Goal: Task Accomplishment & Management: Manage account settings

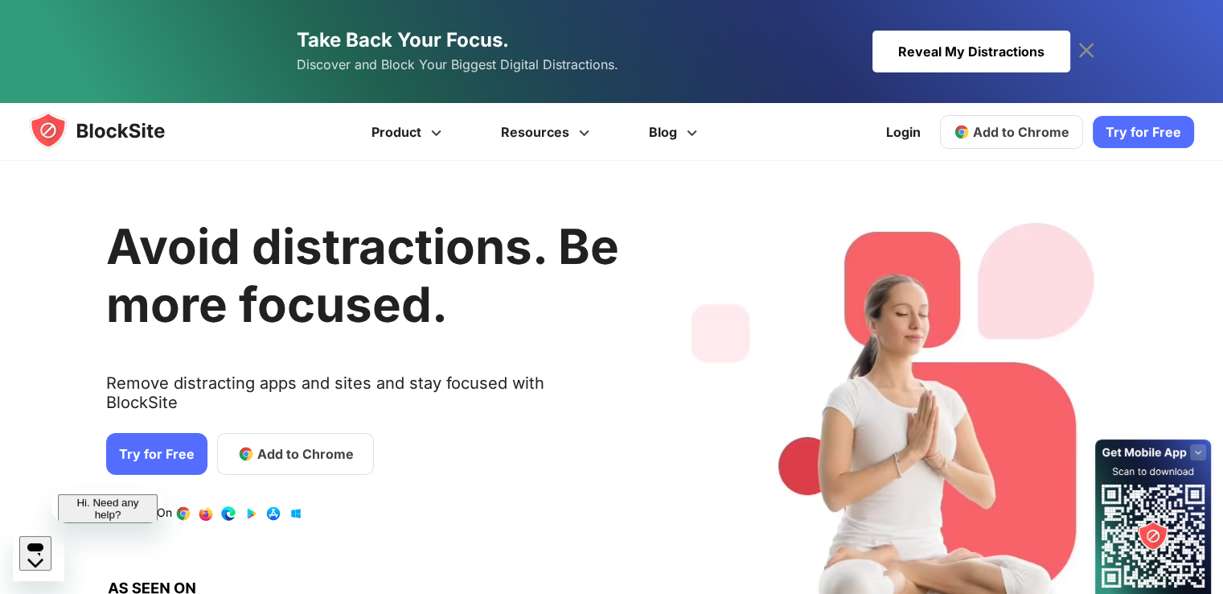
drag, startPoint x: 916, startPoint y: 23, endPoint x: 916, endPoint y: 58, distance: 34.6
click at [916, 23] on link "Take Back Your Focus. Discover and Block Your Biggest Digital Distractions. Rev…" at bounding box center [612, 51] width 917 height 103
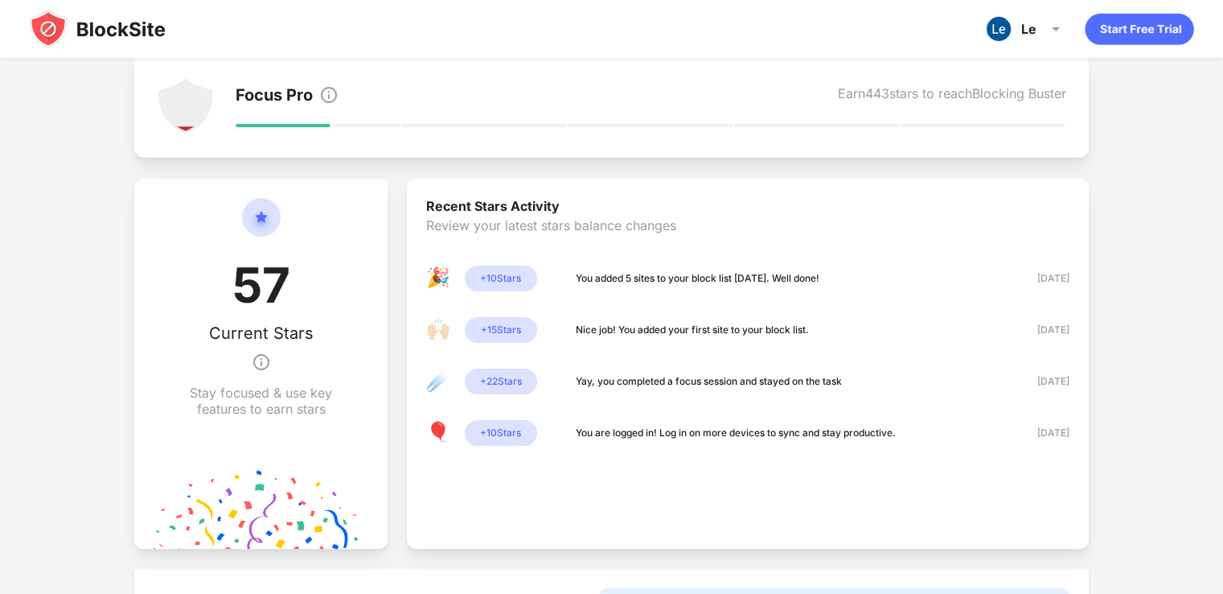
scroll to position [161, 0]
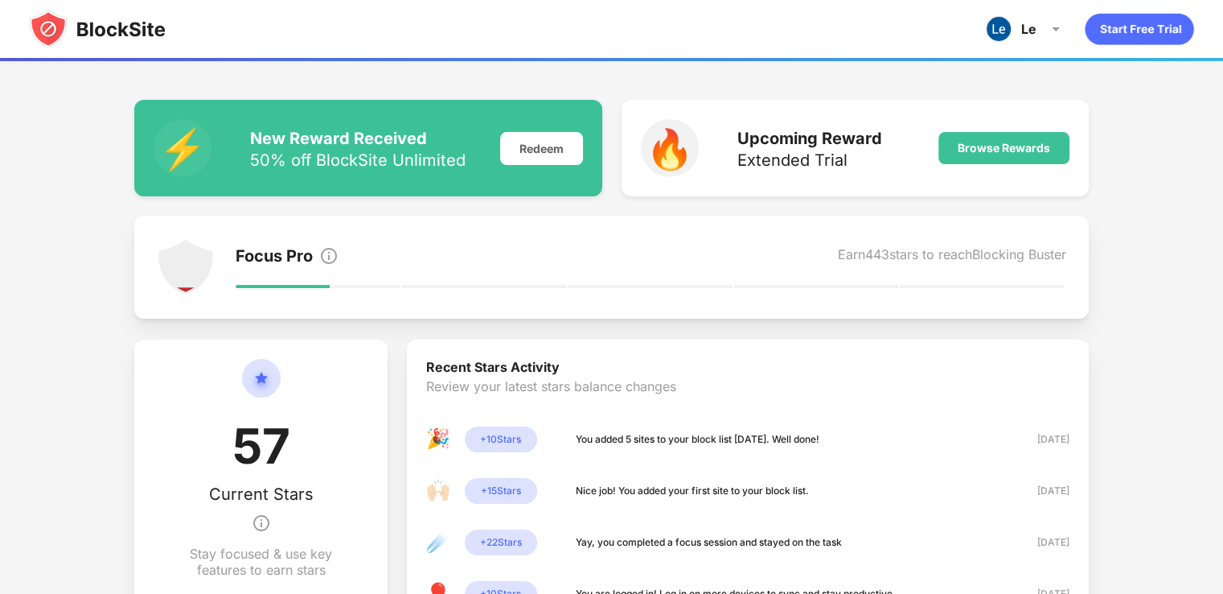
click at [51, 35] on img at bounding box center [97, 29] width 137 height 39
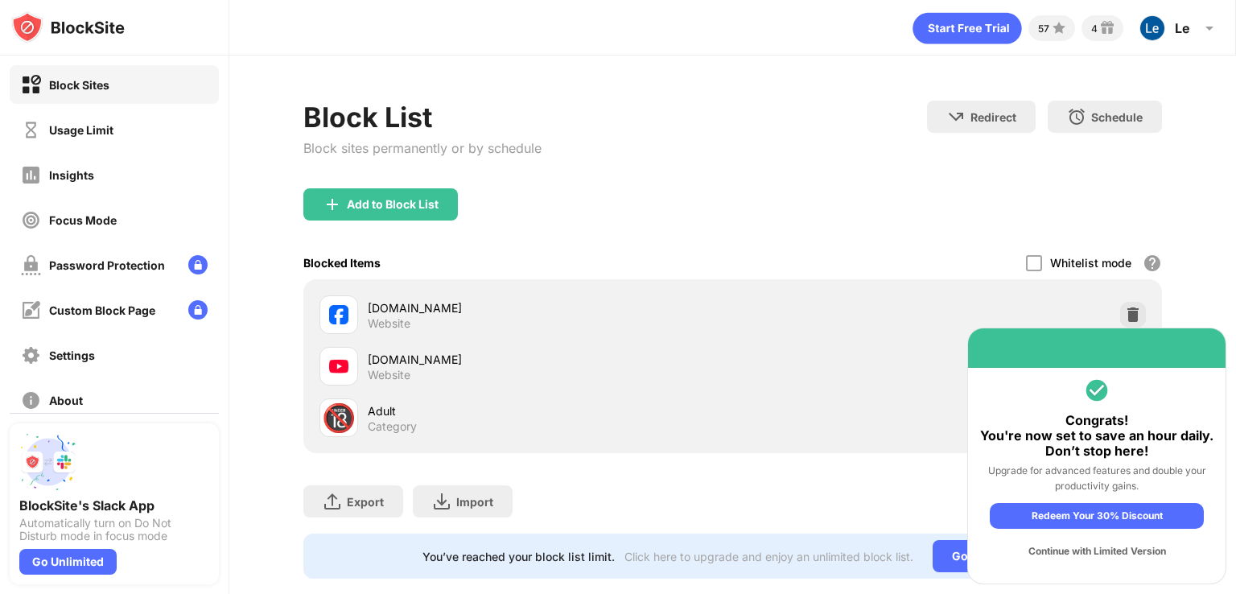
click at [1120, 551] on div "Continue with Limited Version" at bounding box center [1096, 551] width 214 height 26
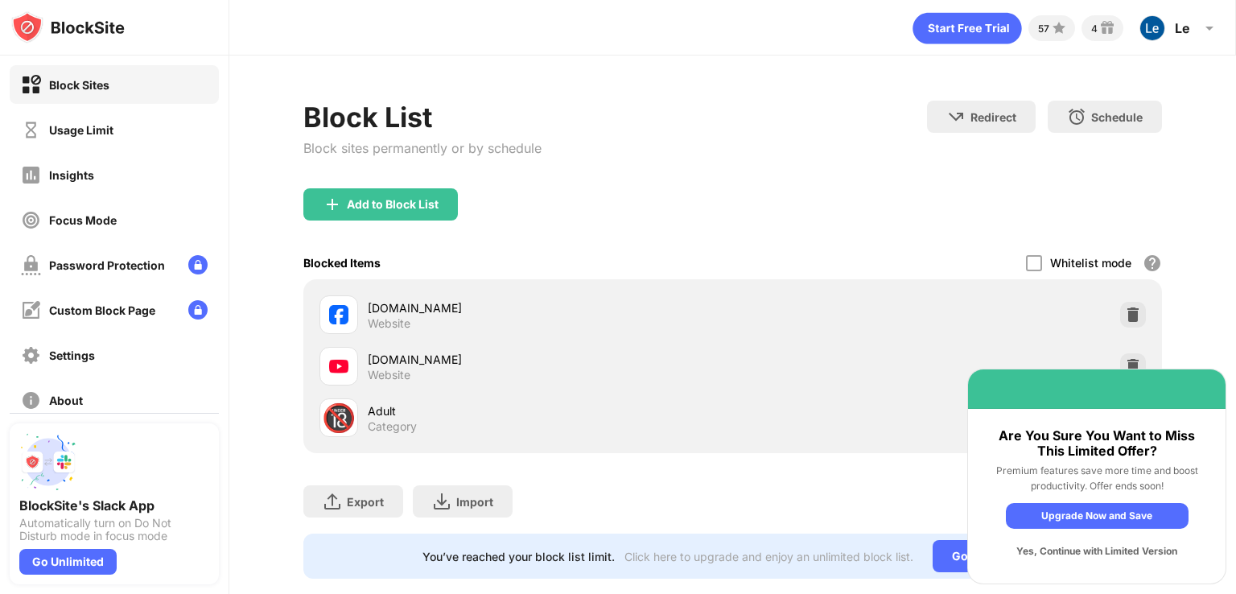
click at [1116, 549] on div "Yes, Continue with Limited Version" at bounding box center [1097, 551] width 183 height 26
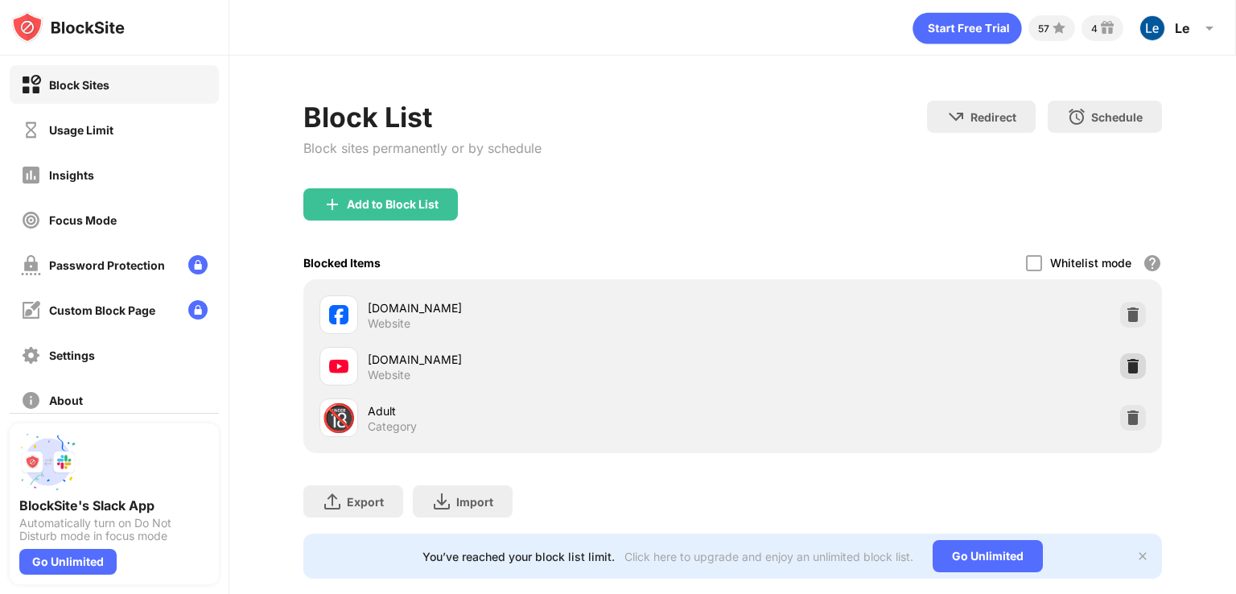
click at [1125, 362] on img at bounding box center [1133, 366] width 16 height 16
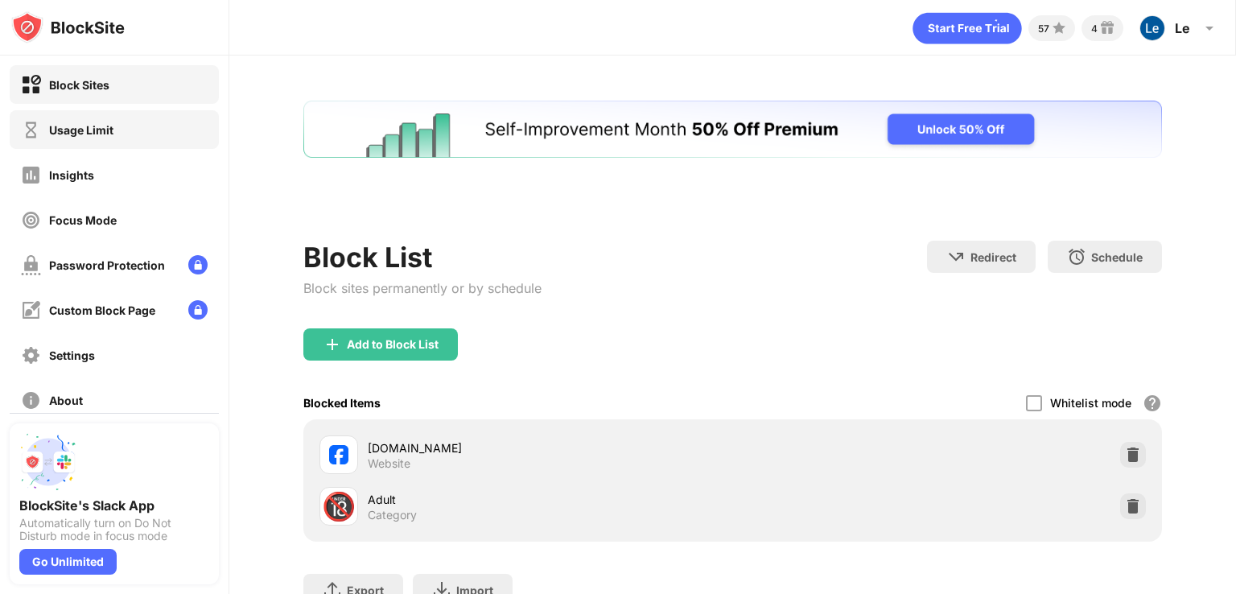
click at [97, 146] on div "Usage Limit" at bounding box center [114, 129] width 209 height 39
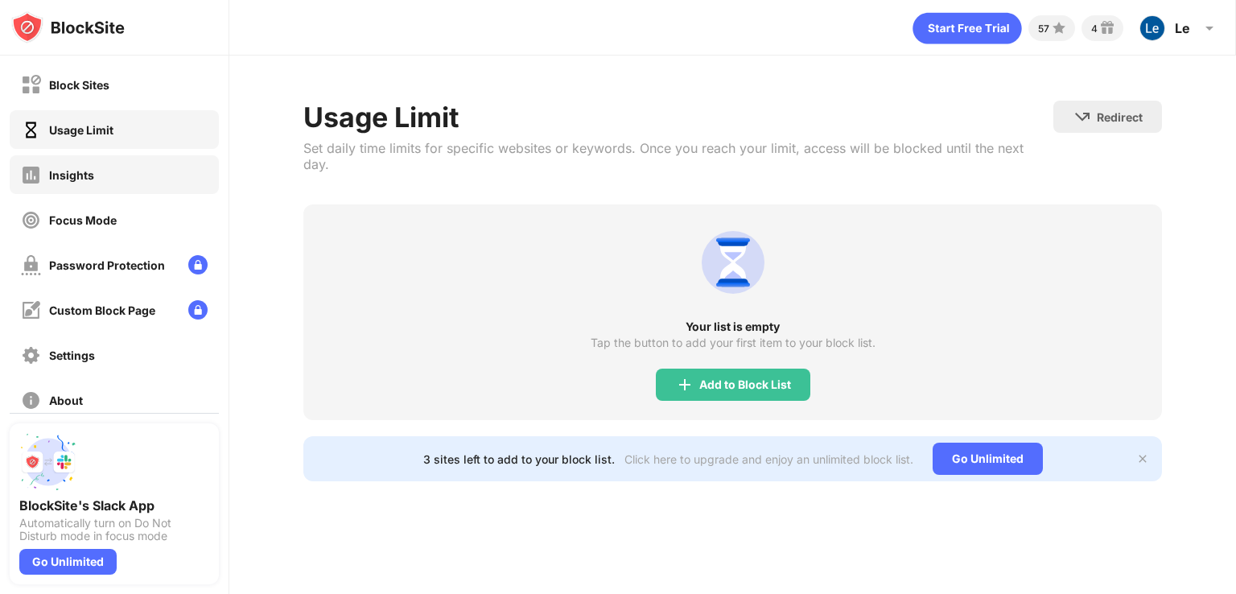
click at [64, 178] on div "Insights" at bounding box center [71, 175] width 45 height 14
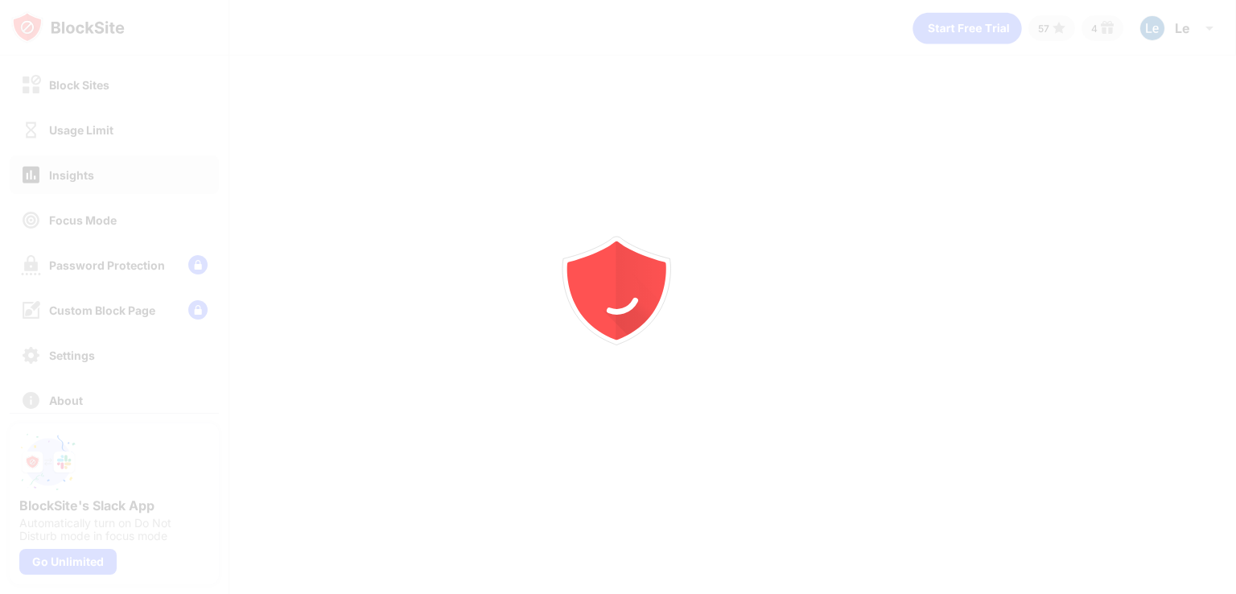
click at [113, 224] on div at bounding box center [618, 297] width 1236 height 594
click at [106, 224] on div at bounding box center [618, 297] width 1236 height 594
click at [106, 224] on div "Focus Mode" at bounding box center [83, 220] width 68 height 14
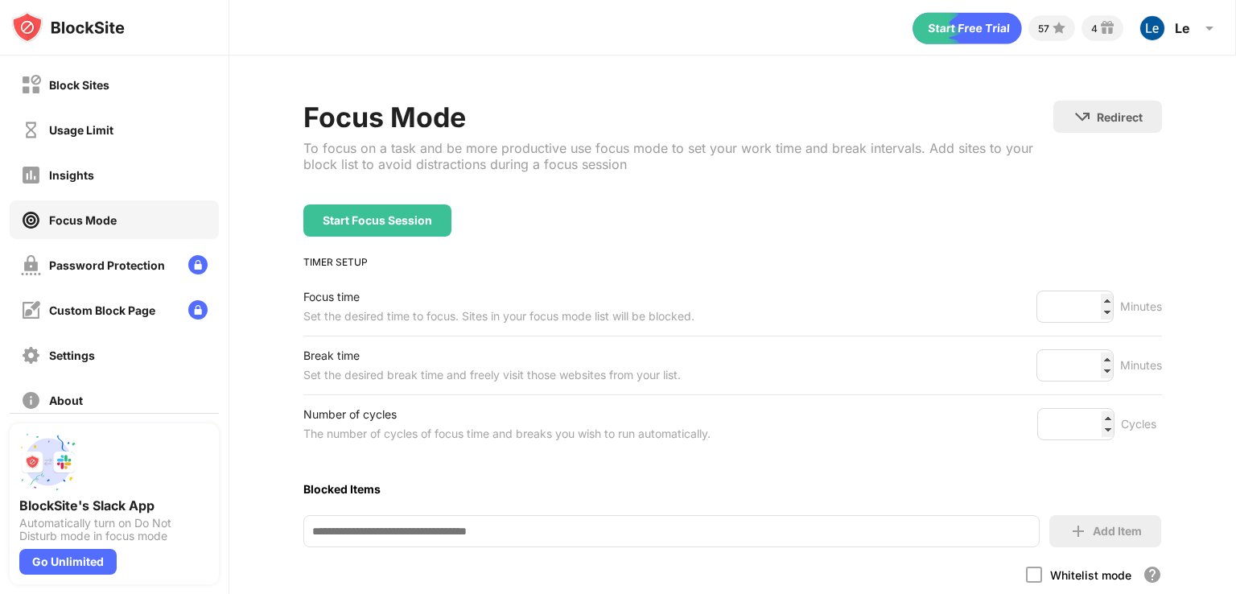
click at [105, 224] on div "Focus Mode" at bounding box center [83, 220] width 68 height 14
drag, startPoint x: 1080, startPoint y: 304, endPoint x: 952, endPoint y: 304, distance: 127.1
click at [952, 304] on div "Focus time Set the desired time to focus. Sites in your focus mode list will be…" at bounding box center [732, 307] width 858 height 58
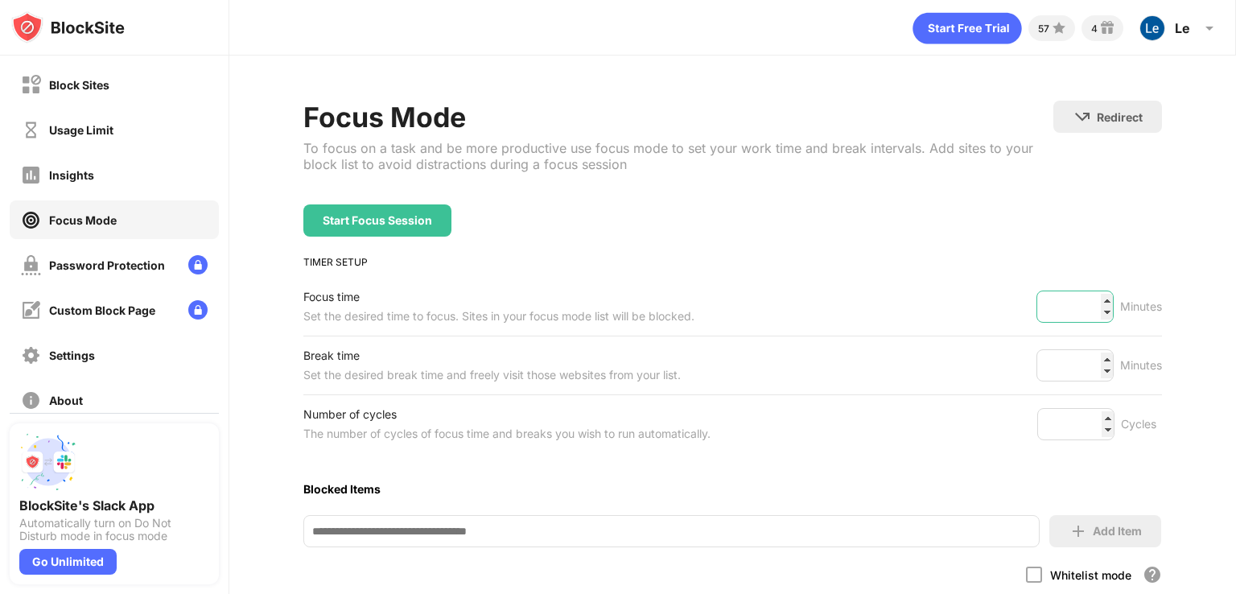
type input "**"
click at [991, 367] on div "Break time Set the desired break time and freely visit those websites from your…" at bounding box center [732, 365] width 858 height 58
type input "**"
click at [378, 204] on div "Start Focus Session" at bounding box center [377, 220] width 148 height 32
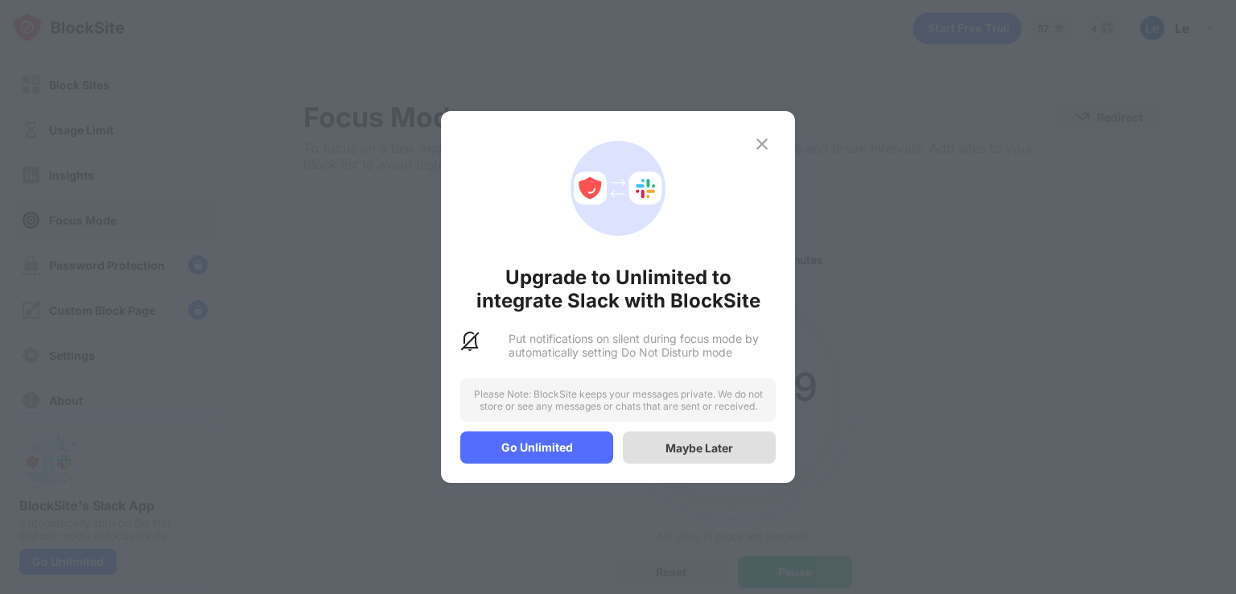
click at [700, 453] on div "Maybe Later" at bounding box center [699, 448] width 68 height 14
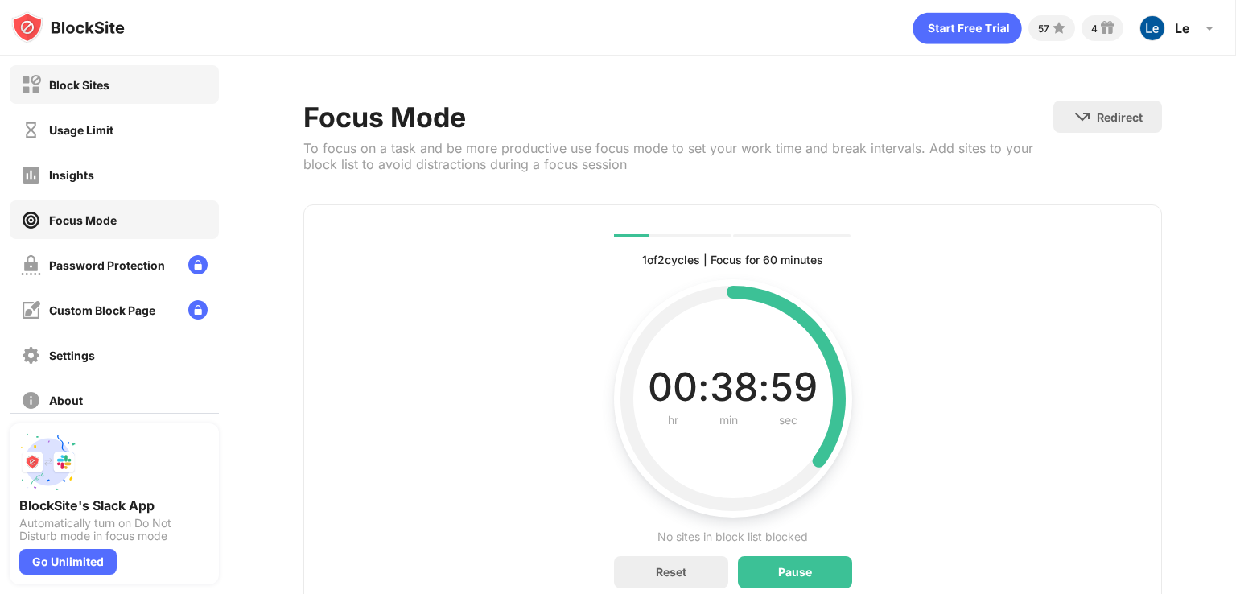
click at [105, 93] on div "Block Sites" at bounding box center [65, 85] width 88 height 20
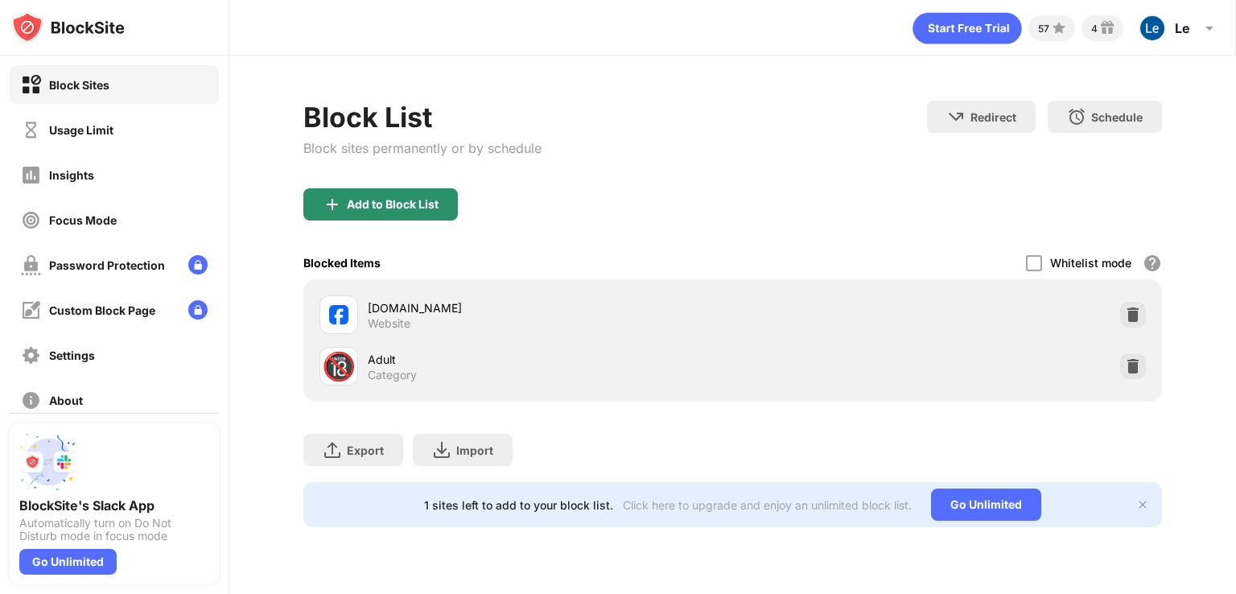
click at [392, 211] on div "Add to Block List" at bounding box center [380, 204] width 154 height 32
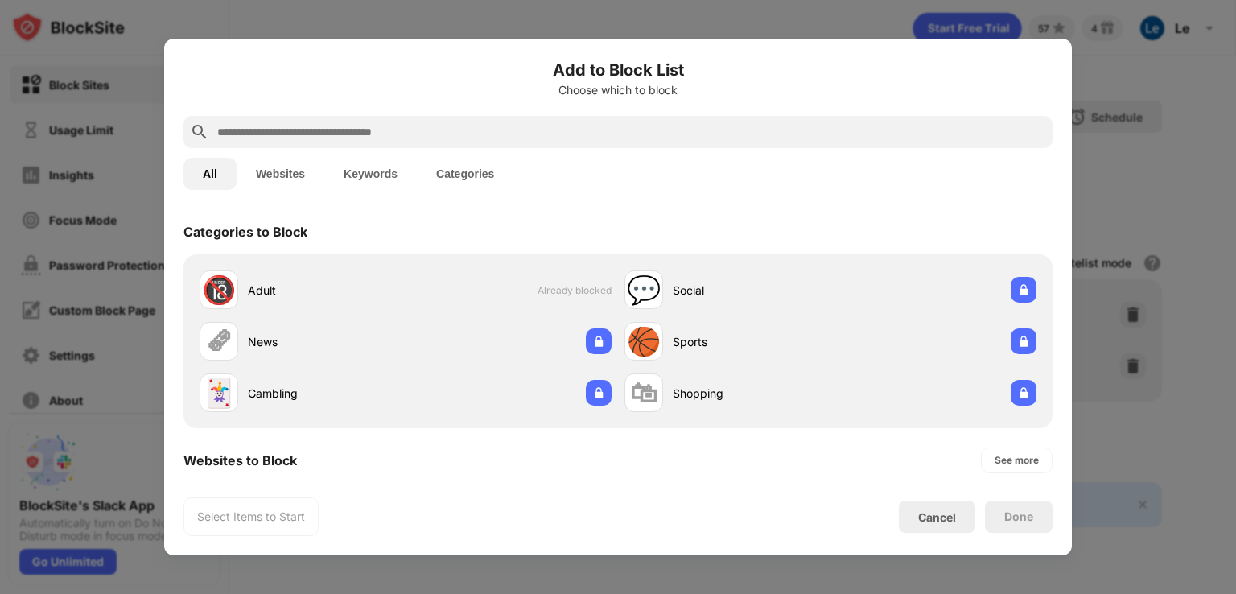
click at [299, 172] on button "Websites" at bounding box center [280, 174] width 88 height 32
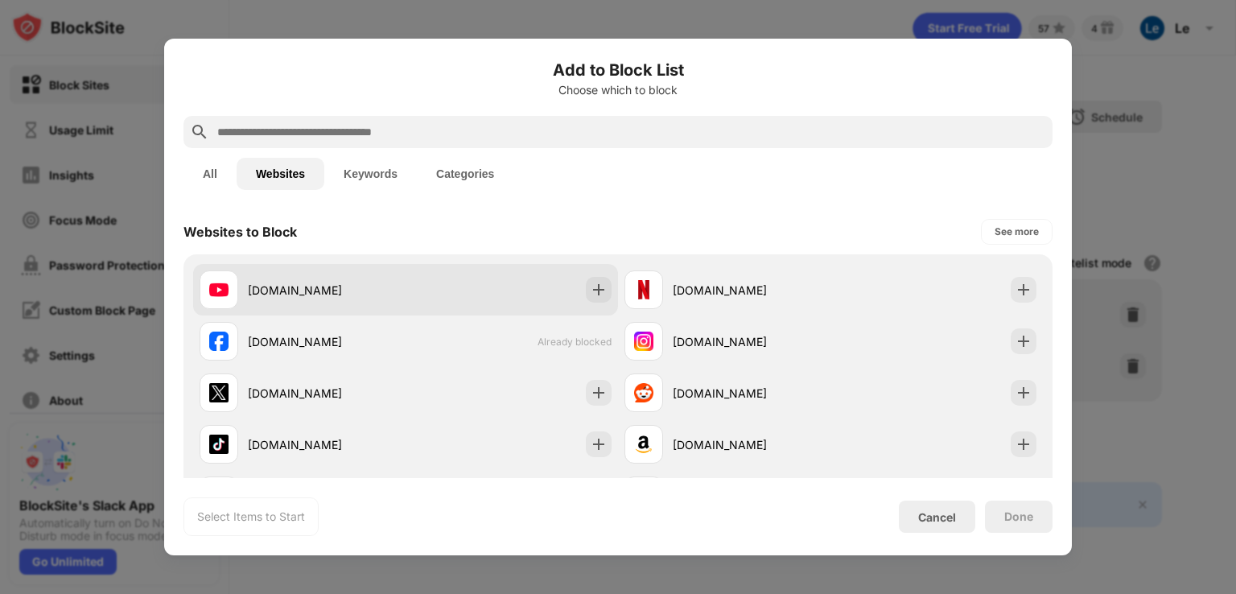
click at [450, 309] on div "youtube.com" at bounding box center [405, 289] width 425 height 51
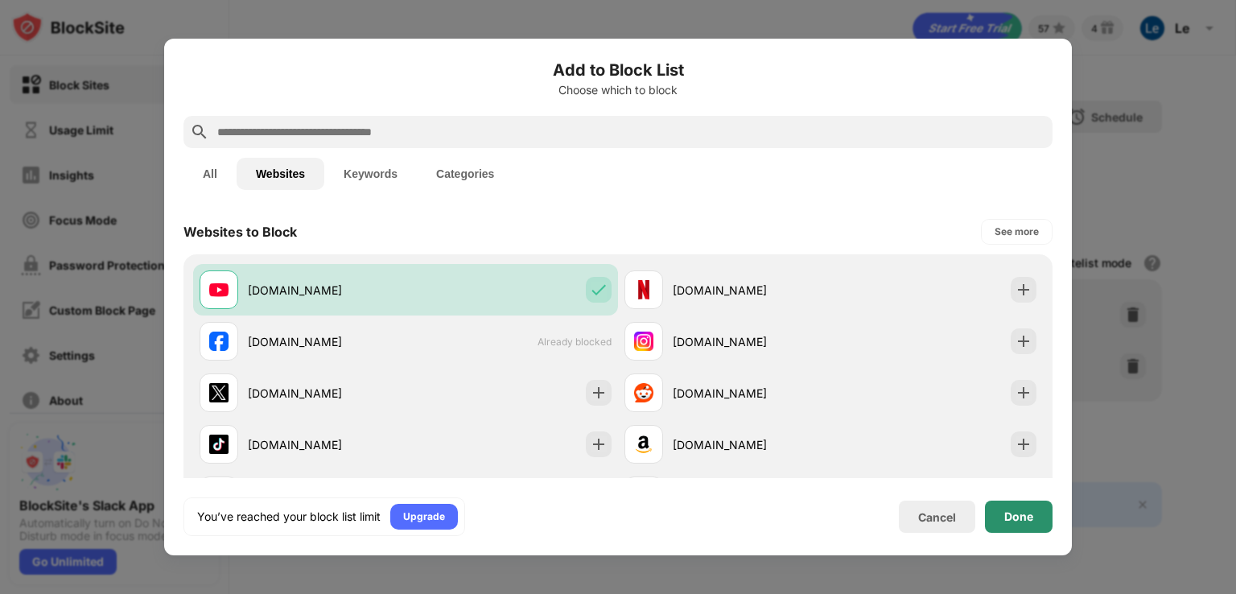
click at [1037, 517] on div "Done" at bounding box center [1019, 516] width 68 height 32
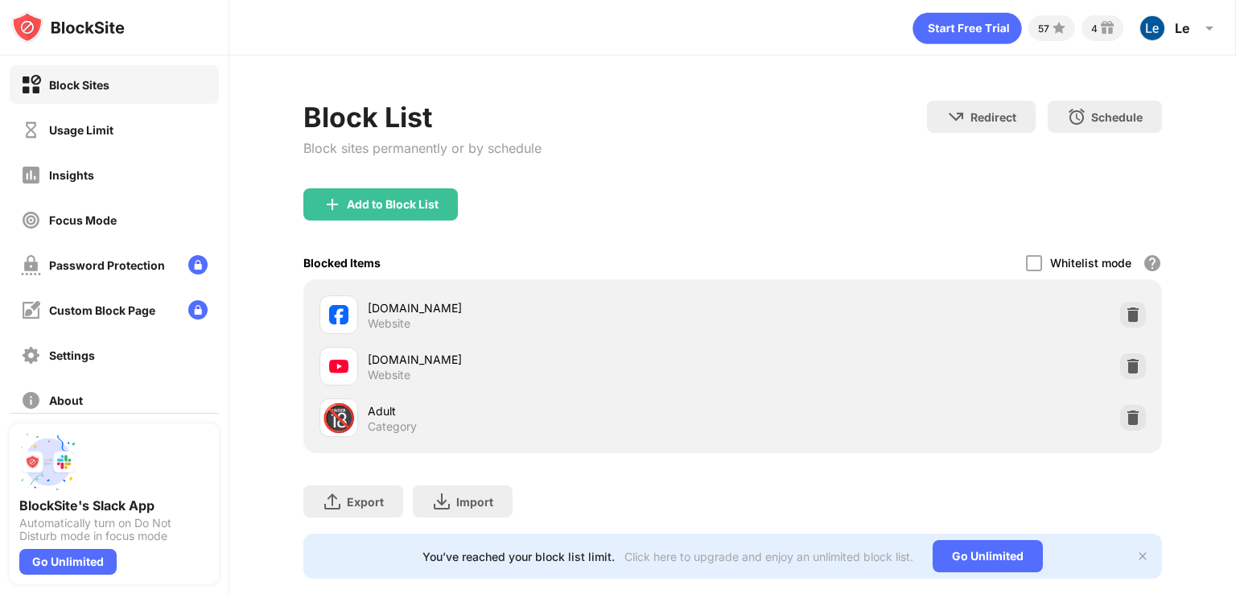
click at [109, 210] on div "Focus Mode" at bounding box center [69, 220] width 96 height 20
